Goal: Use online tool/utility: Utilize a website feature to perform a specific function

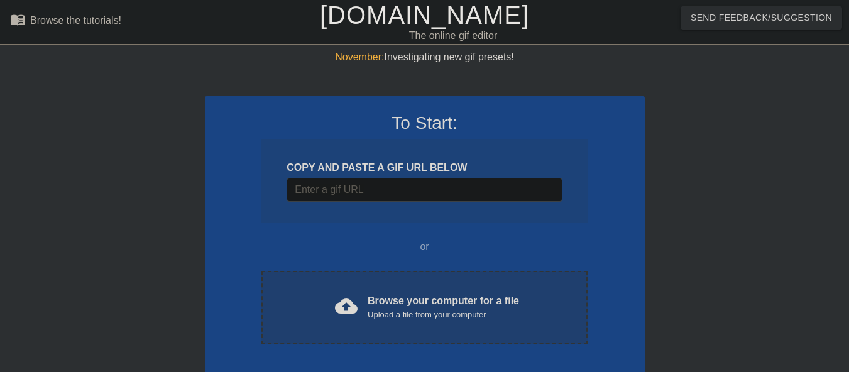
click at [346, 336] on div "cloud_upload Browse your computer for a file Upload a file from your computer C…" at bounding box center [423, 308] width 325 height 74
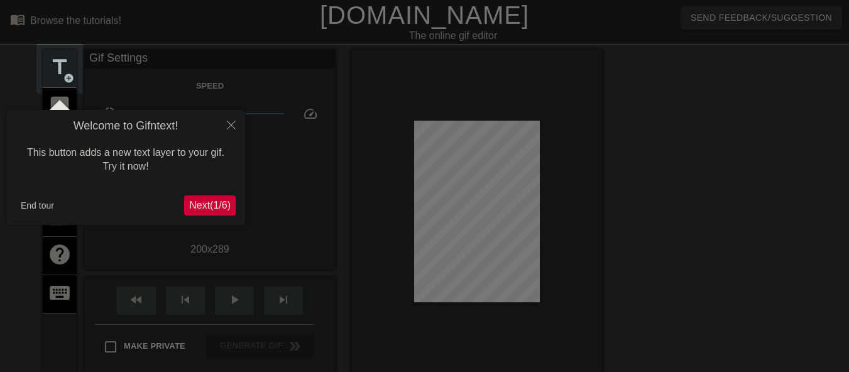
scroll to position [31, 0]
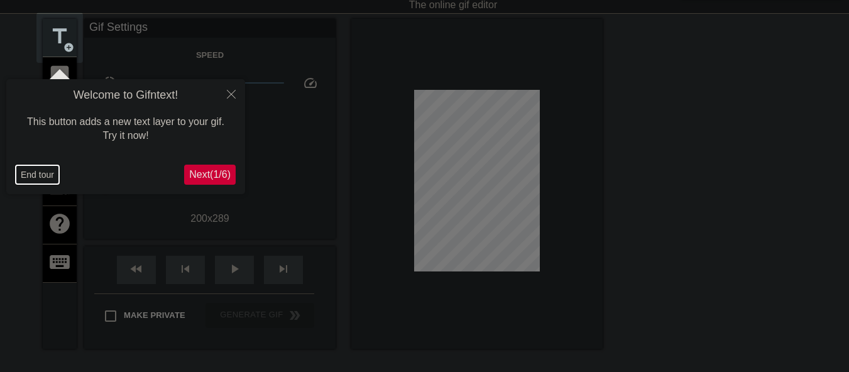
click at [29, 180] on button "End tour" at bounding box center [37, 174] width 43 height 19
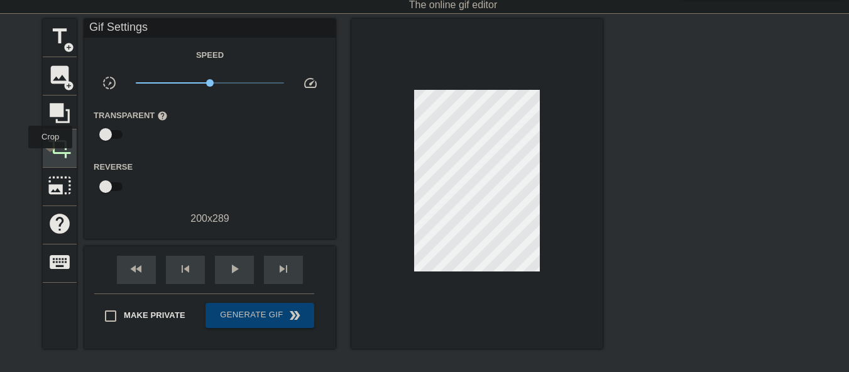
click at [50, 157] on span "crop" at bounding box center [60, 147] width 24 height 24
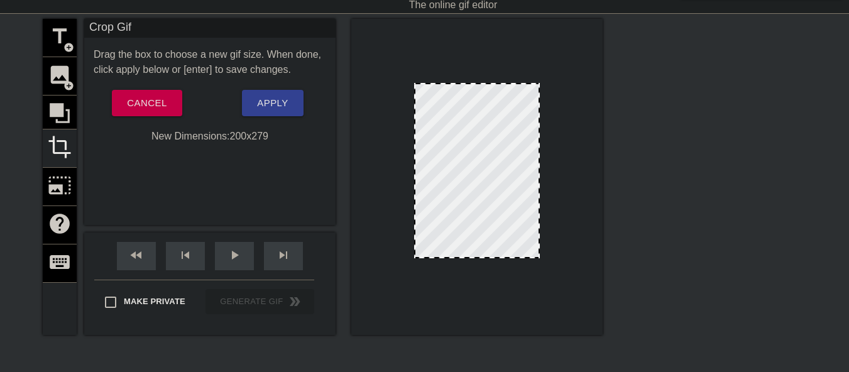
drag, startPoint x: 469, startPoint y: 264, endPoint x: 470, endPoint y: 258, distance: 6.3
click at [470, 258] on div at bounding box center [476, 257] width 123 height 6
click at [265, 108] on span "Apply" at bounding box center [272, 103] width 31 height 16
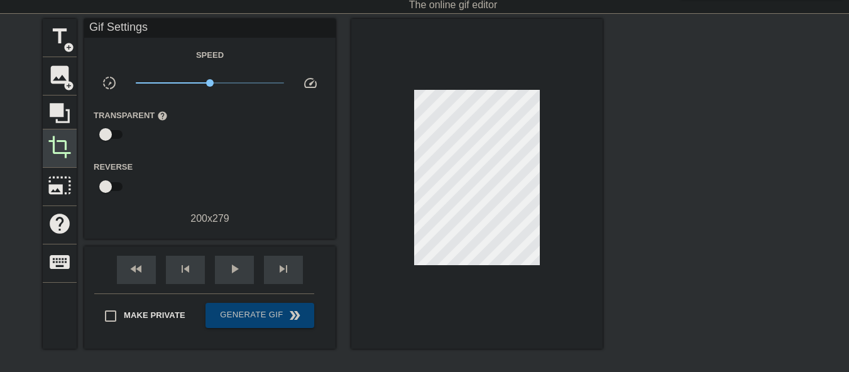
click at [67, 148] on span "crop" at bounding box center [60, 147] width 24 height 24
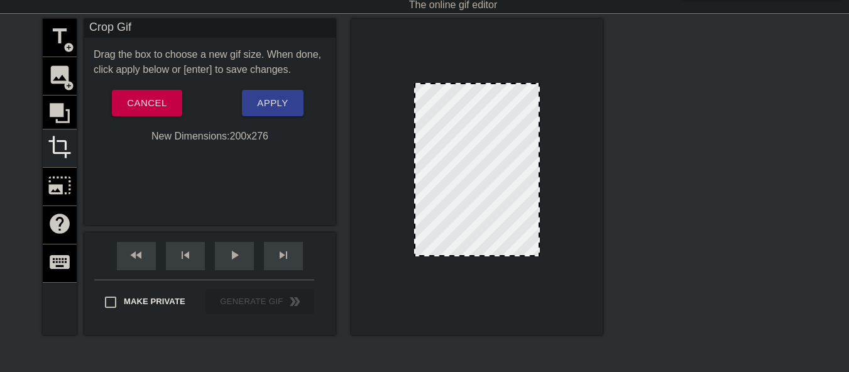
click at [477, 255] on div at bounding box center [476, 255] width 123 height 6
click at [267, 106] on span "Apply" at bounding box center [272, 103] width 31 height 16
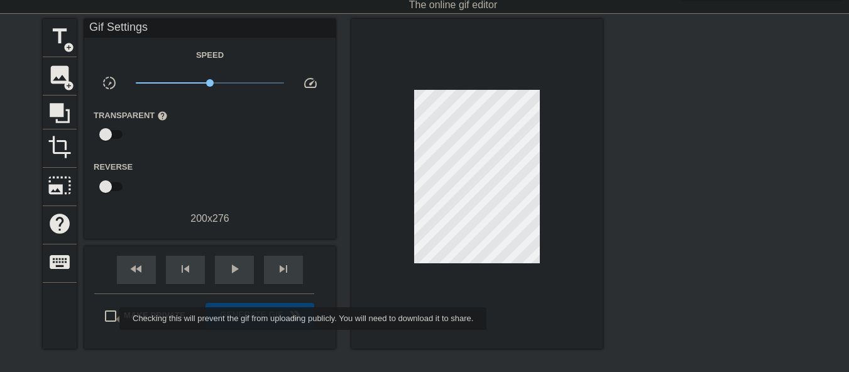
click at [111, 319] on input "Make Private" at bounding box center [110, 316] width 26 height 26
checkbox input "true"
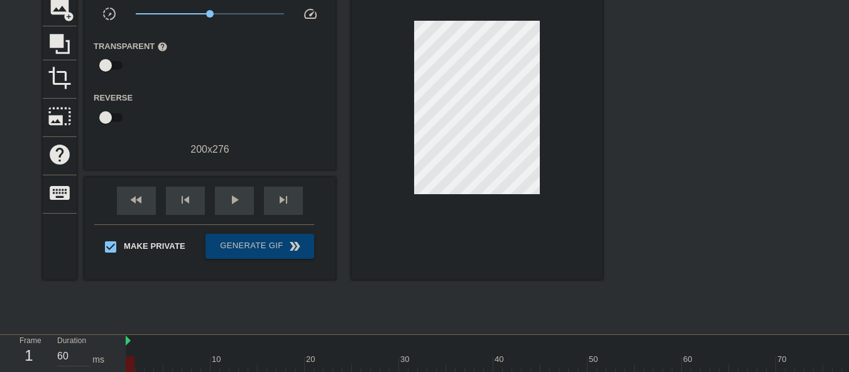
scroll to position [0, 0]
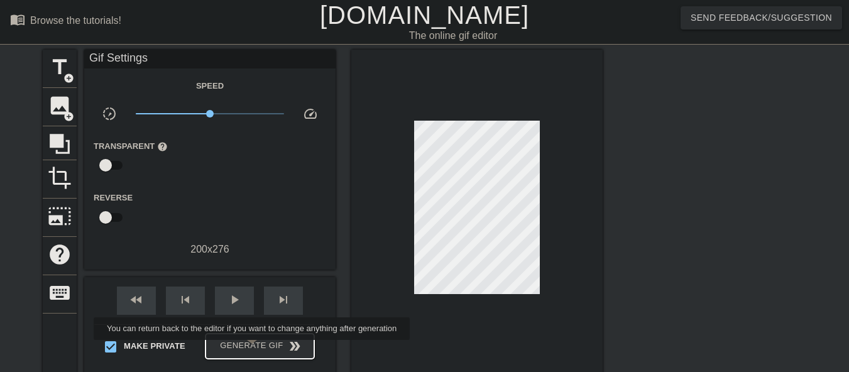
click at [253, 349] on span "Generate Gif double_arrow" at bounding box center [259, 346] width 99 height 15
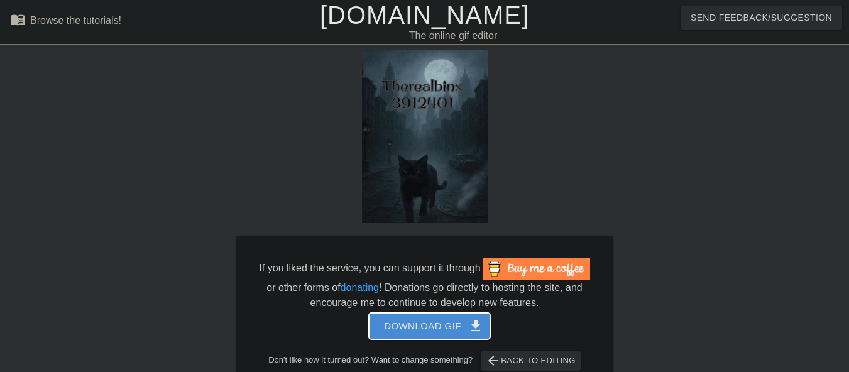
click at [434, 320] on span "Download gif get_app" at bounding box center [429, 326] width 91 height 16
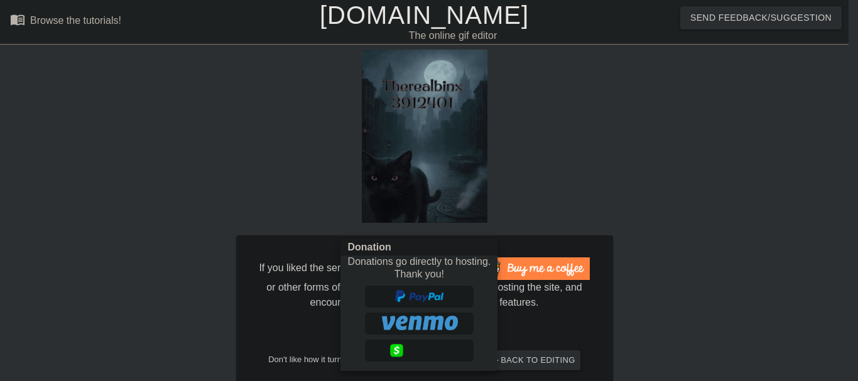
click at [391, 19] on div at bounding box center [429, 190] width 858 height 381
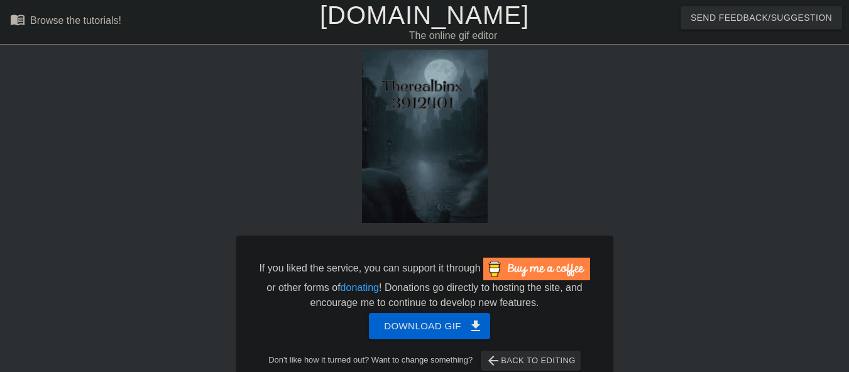
click at [364, 13] on link "[DOMAIN_NAME]" at bounding box center [424, 15] width 209 height 28
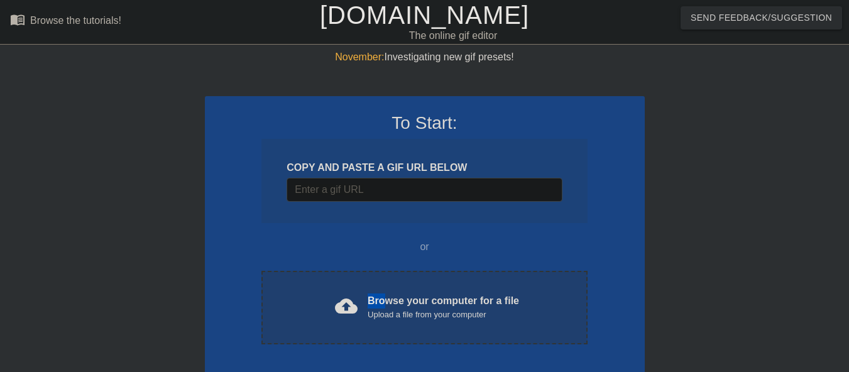
click at [385, 295] on div "cloud_upload Browse your computer for a file Upload a file from your computer C…" at bounding box center [423, 308] width 325 height 74
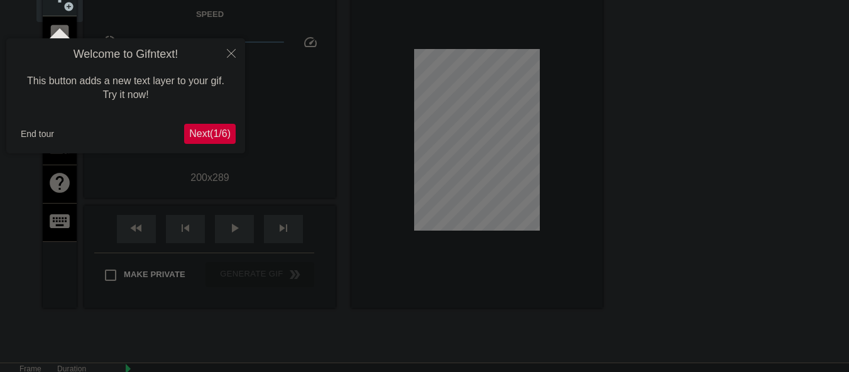
scroll to position [94, 0]
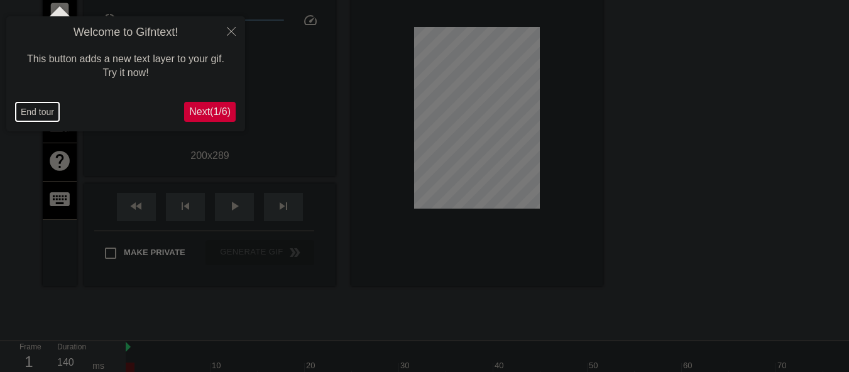
click at [24, 120] on button "End tour" at bounding box center [37, 111] width 43 height 19
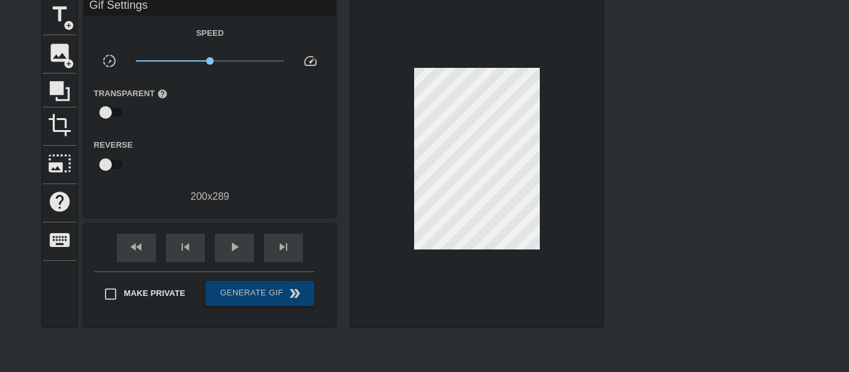
scroll to position [31, 0]
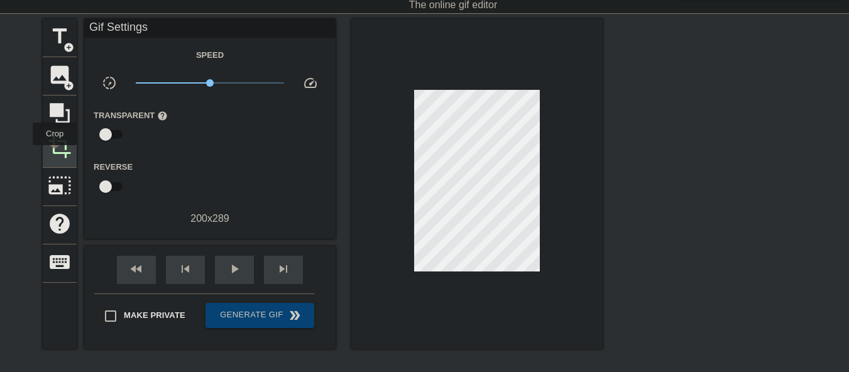
click at [55, 154] on span "crop" at bounding box center [60, 147] width 24 height 24
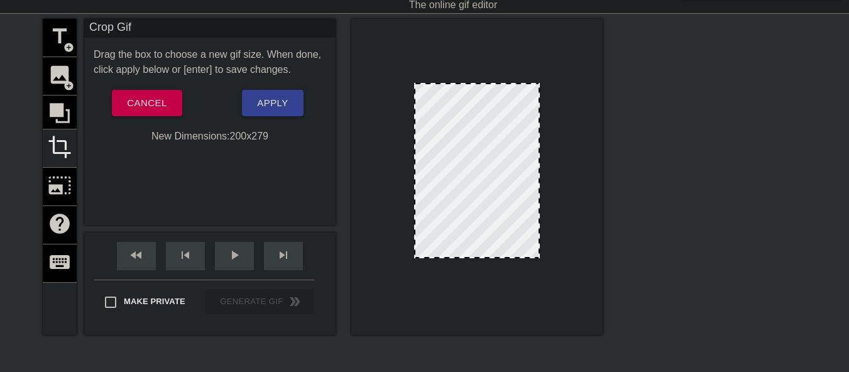
click at [510, 257] on div at bounding box center [476, 257] width 123 height 6
click at [281, 97] on span "Apply" at bounding box center [272, 103] width 31 height 16
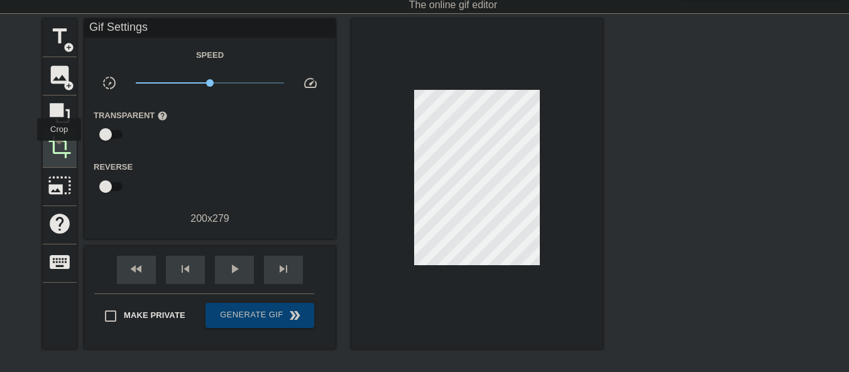
click at [59, 150] on span "crop" at bounding box center [60, 147] width 24 height 24
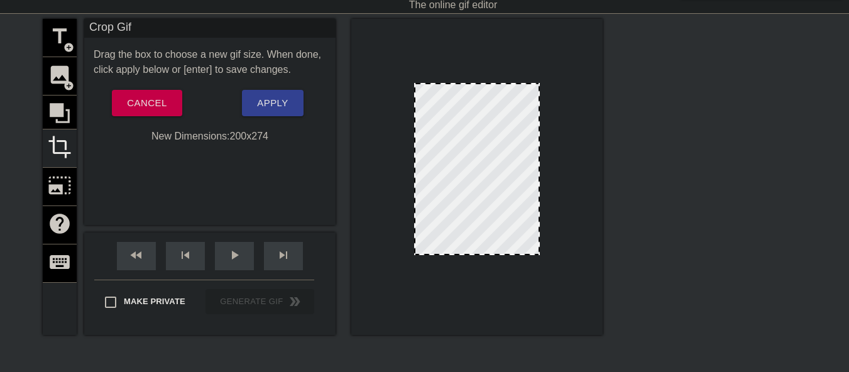
click at [486, 256] on div at bounding box center [476, 254] width 123 height 6
click at [485, 260] on div at bounding box center [476, 258] width 123 height 6
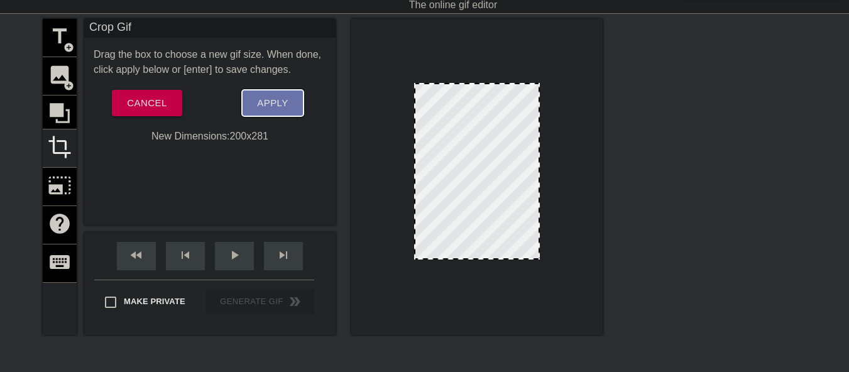
click at [279, 94] on button "Apply" at bounding box center [272, 103] width 61 height 26
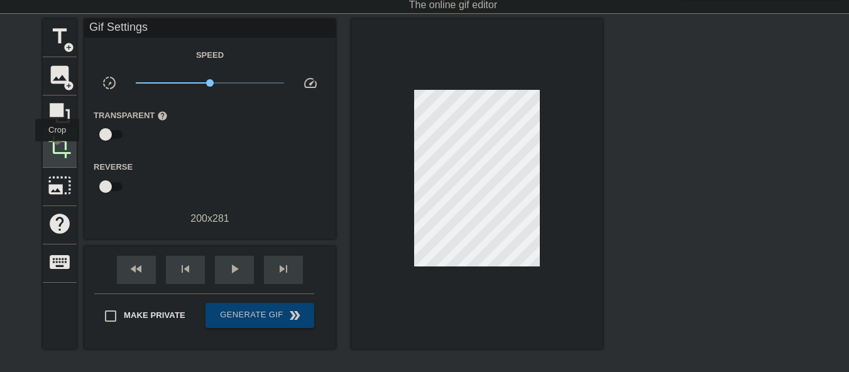
click at [57, 150] on span "crop" at bounding box center [60, 147] width 24 height 24
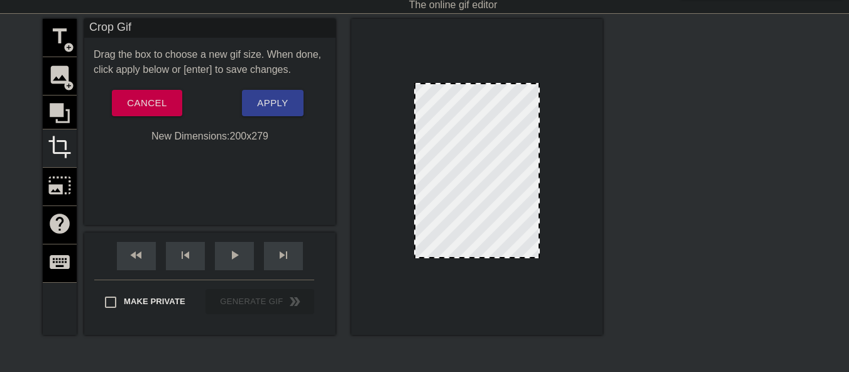
click at [509, 257] on div at bounding box center [476, 257] width 123 height 6
click at [259, 109] on span "Apply" at bounding box center [272, 103] width 31 height 16
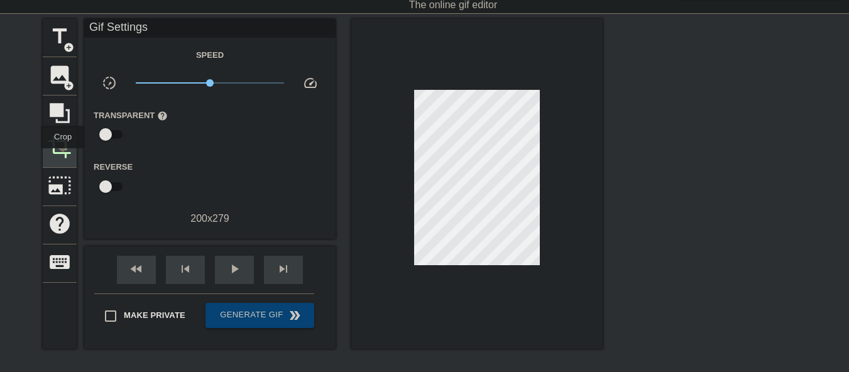
click at [63, 157] on span "crop" at bounding box center [60, 147] width 24 height 24
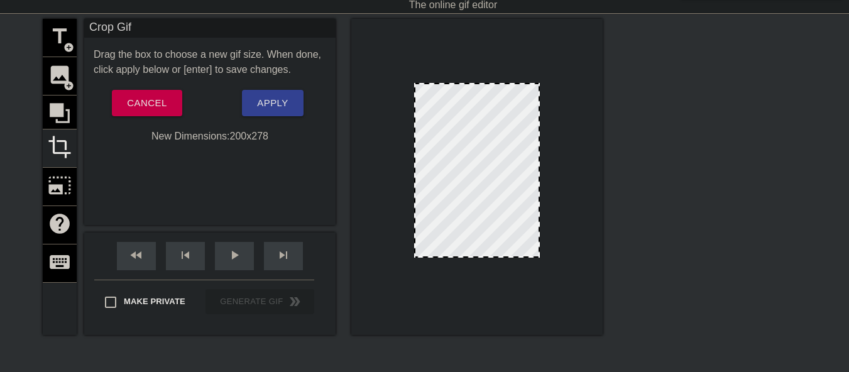
click at [510, 259] on div at bounding box center [476, 256] width 123 height 6
click at [278, 93] on button "Apply" at bounding box center [272, 103] width 61 height 26
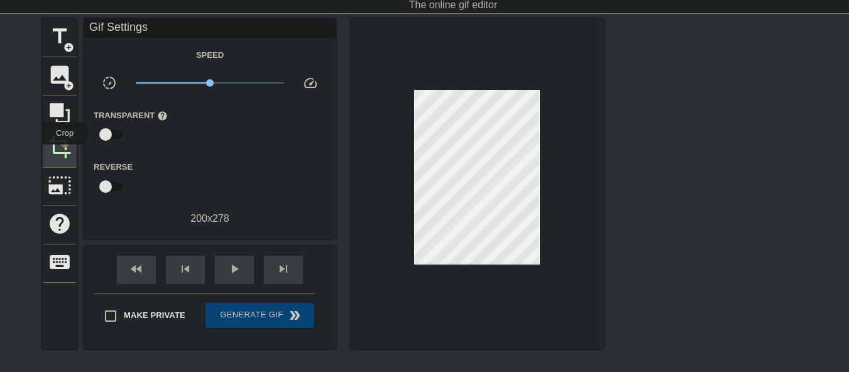
click at [65, 153] on span "crop" at bounding box center [60, 147] width 24 height 24
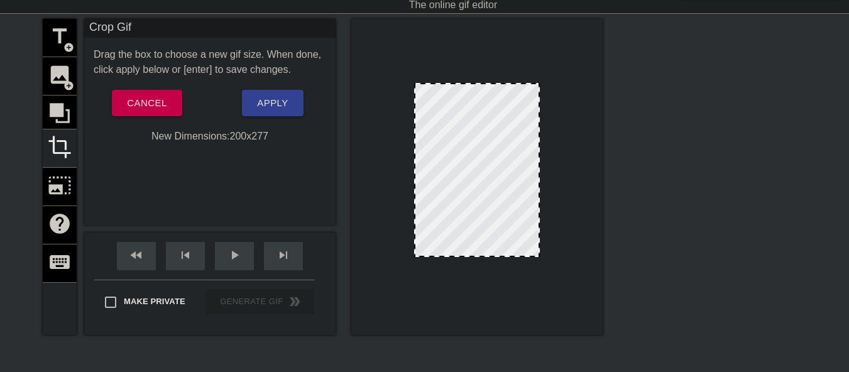
click at [515, 257] on div at bounding box center [476, 256] width 123 height 6
click at [280, 111] on span "Apply" at bounding box center [272, 103] width 31 height 16
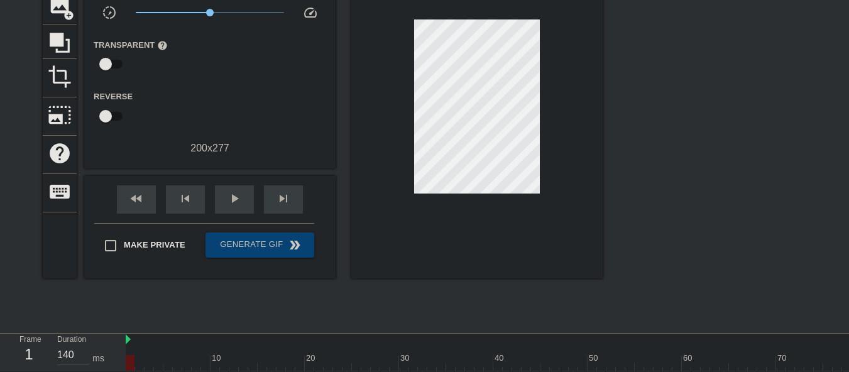
scroll to position [9, 0]
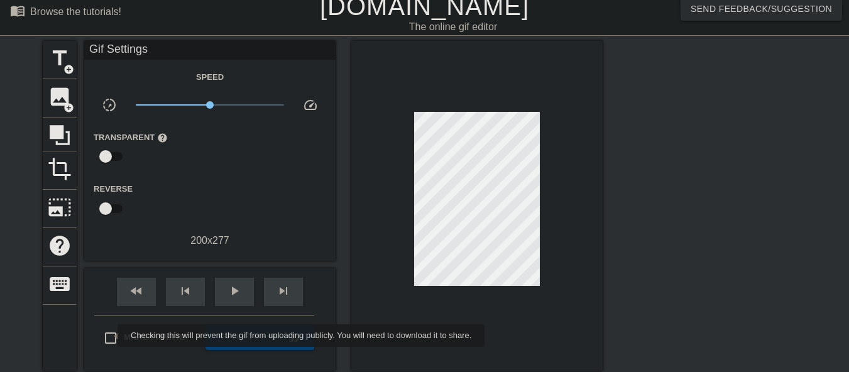
click at [109, 335] on input "Make Private" at bounding box center [110, 338] width 26 height 26
checkbox input "true"
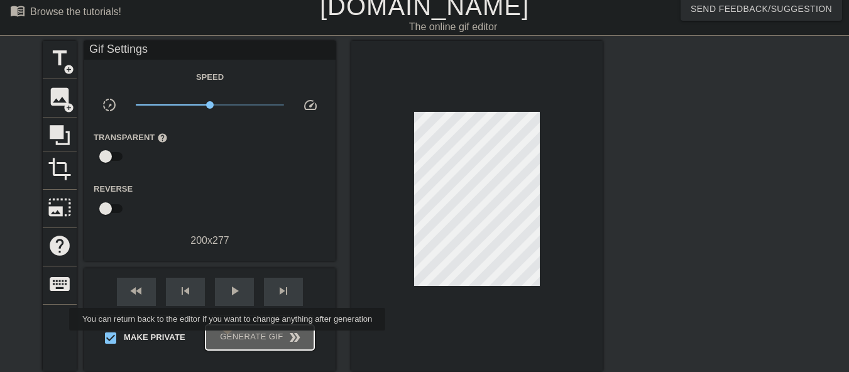
click at [229, 339] on span "Generate Gif double_arrow" at bounding box center [259, 337] width 99 height 15
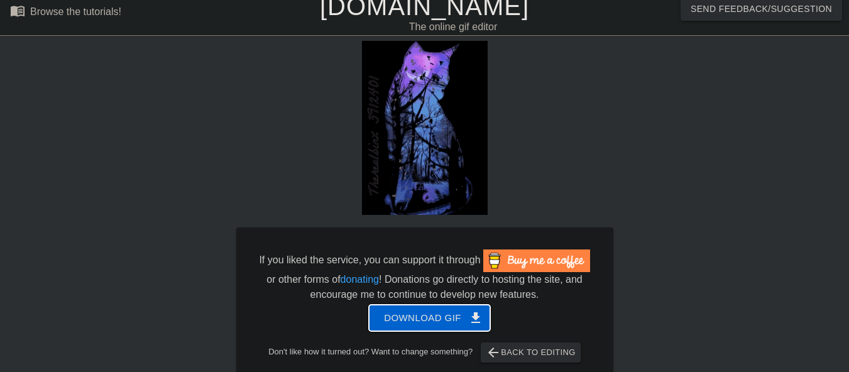
click at [448, 324] on span "Download gif get_app" at bounding box center [429, 318] width 91 height 16
